Goal: Task Accomplishment & Management: Manage account settings

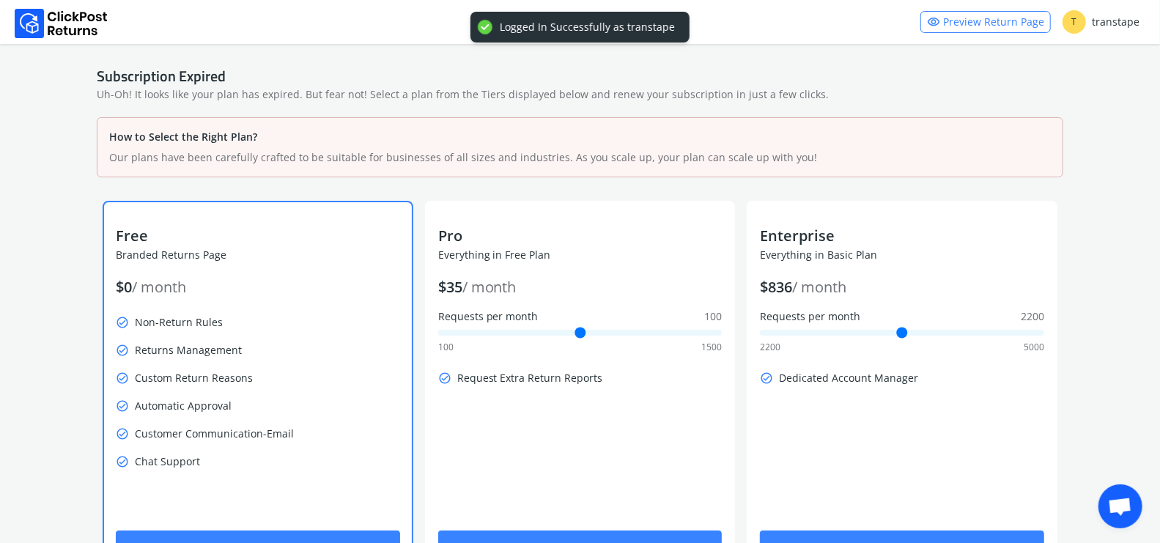
click at [234, 297] on div "Free Branded Returns Page $ 0 / month check_circle Non-Return Rules check_circl…" at bounding box center [258, 353] width 308 height 254
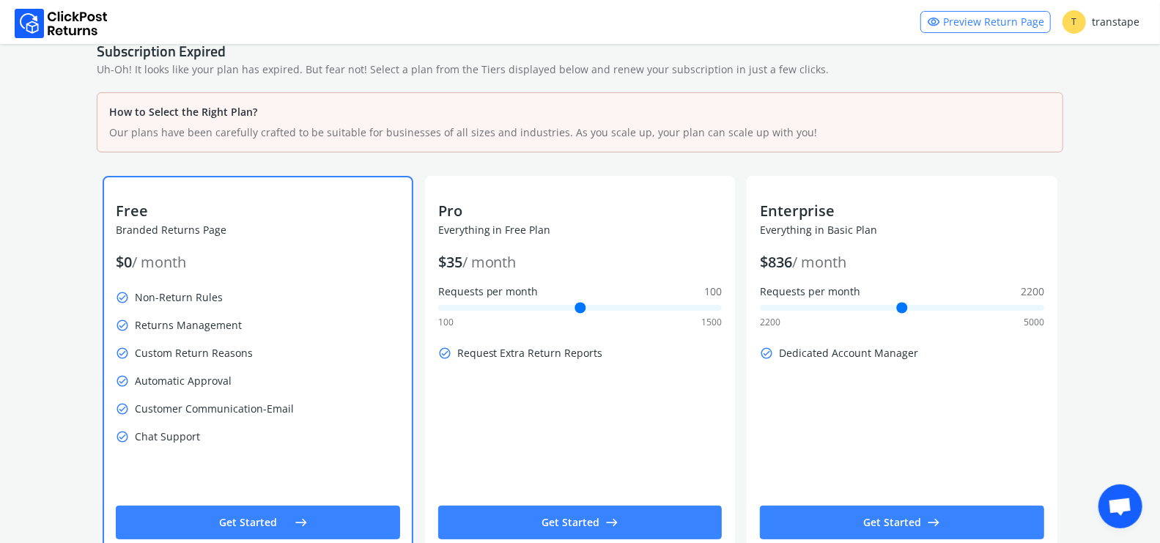
scroll to position [56, 0]
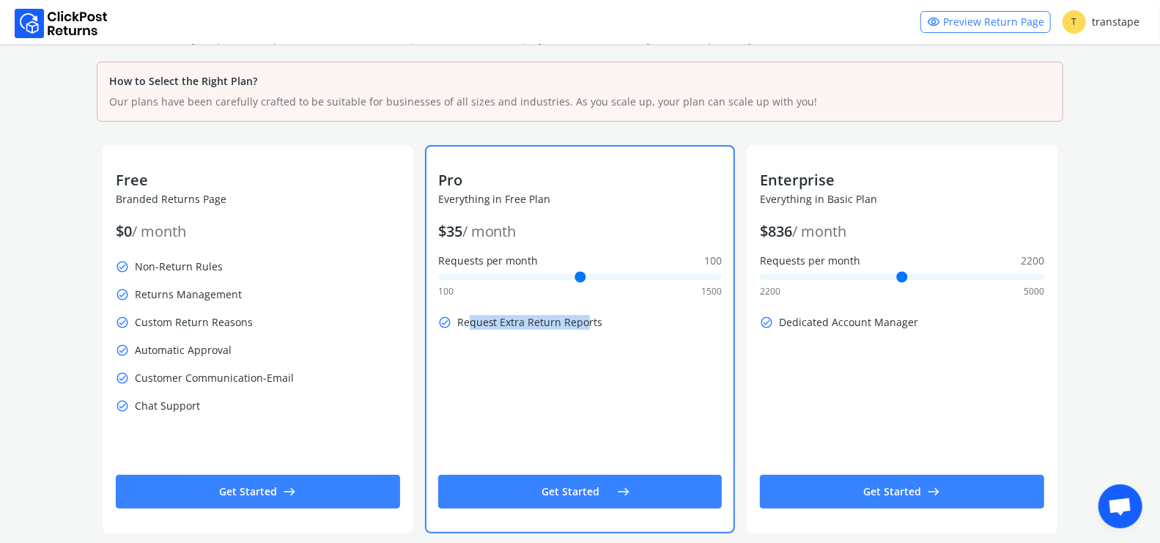
drag, startPoint x: 467, startPoint y: 324, endPoint x: 586, endPoint y: 325, distance: 118.7
click at [586, 325] on p "check_circle Request Extra Return Reports" at bounding box center [580, 322] width 284 height 21
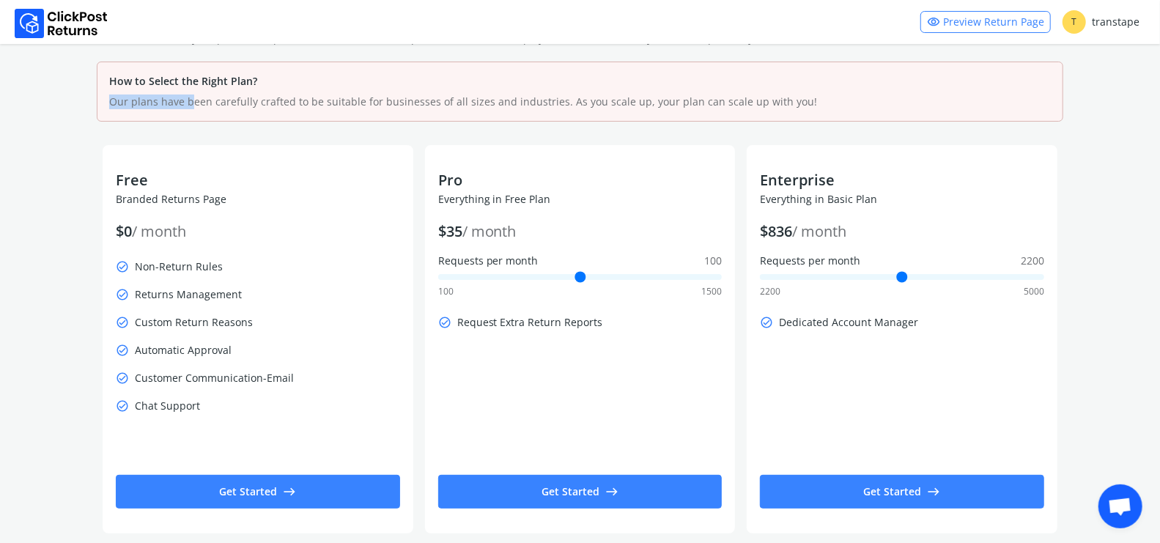
drag, startPoint x: 193, startPoint y: 106, endPoint x: 548, endPoint y: 90, distance: 355.7
click at [547, 90] on div "How to Select the Right Plan? Our plans have been carefully crafted to be suita…" at bounding box center [580, 91] width 942 height 35
click at [548, 90] on div "How to Select the Right Plan? Our plans have been carefully crafted to be suita…" at bounding box center [580, 91] width 942 height 35
